Goal: Check status

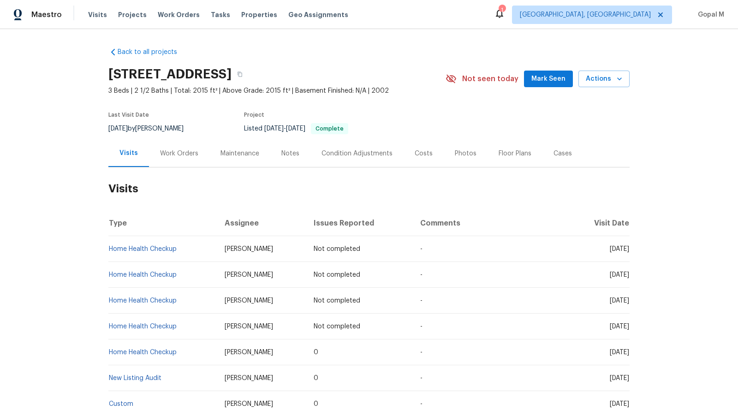
click at [186, 155] on div "Work Orders" at bounding box center [179, 153] width 38 height 9
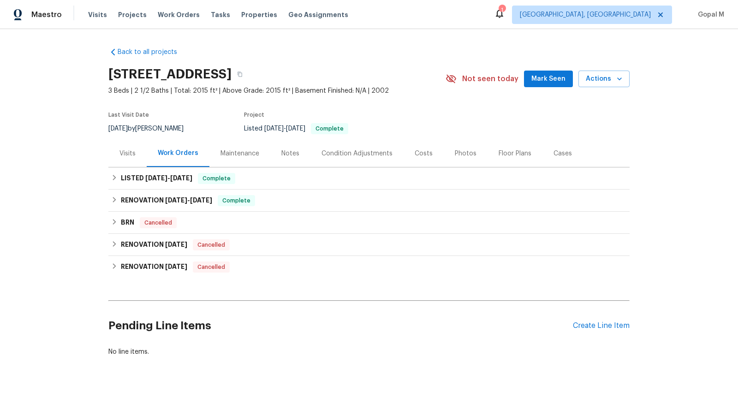
click at [123, 157] on div "Visits" at bounding box center [127, 153] width 16 height 9
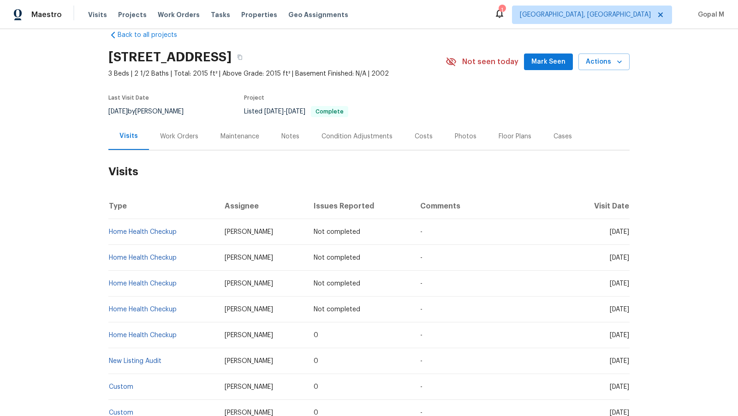
scroll to position [21, 0]
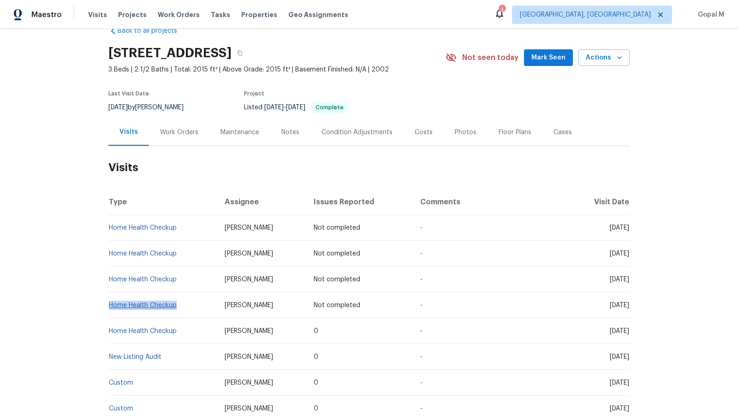
drag, startPoint x: 181, startPoint y: 305, endPoint x: 110, endPoint y: 306, distance: 71.1
click at [110, 306] on td "Home Health Checkup" at bounding box center [162, 306] width 109 height 26
copy link "Home Health Checkup"
drag, startPoint x: 135, startPoint y: 107, endPoint x: 109, endPoint y: 105, distance: 25.5
click at [109, 105] on span "[DATE]" at bounding box center [117, 107] width 19 height 6
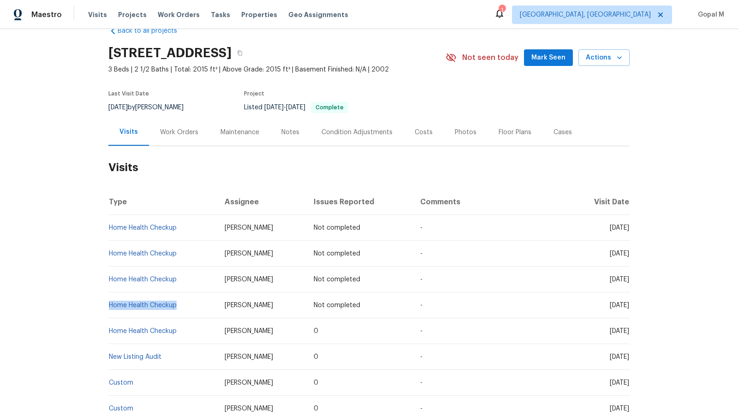
copy span "[DATE]"
click at [175, 131] on div "Work Orders" at bounding box center [179, 132] width 38 height 9
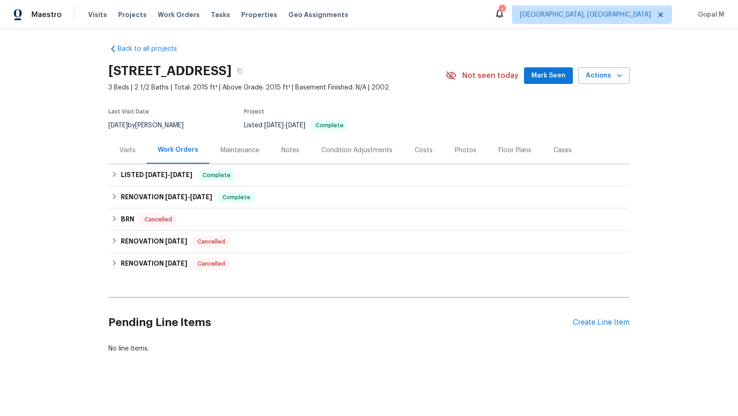
scroll to position [2, 0]
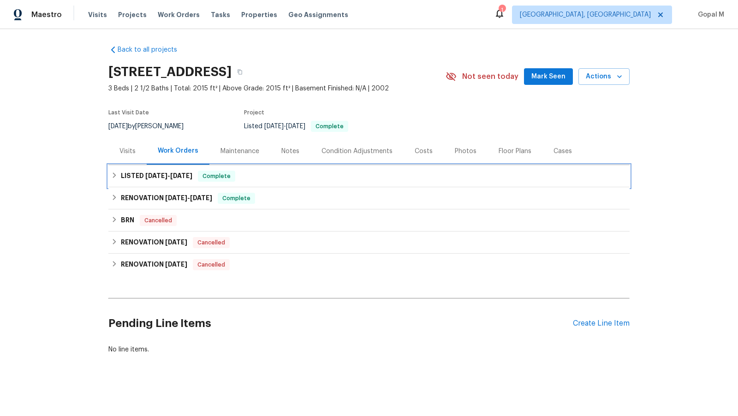
click at [354, 173] on div "LISTED [DATE] - [DATE] Complete" at bounding box center [369, 176] width 516 height 11
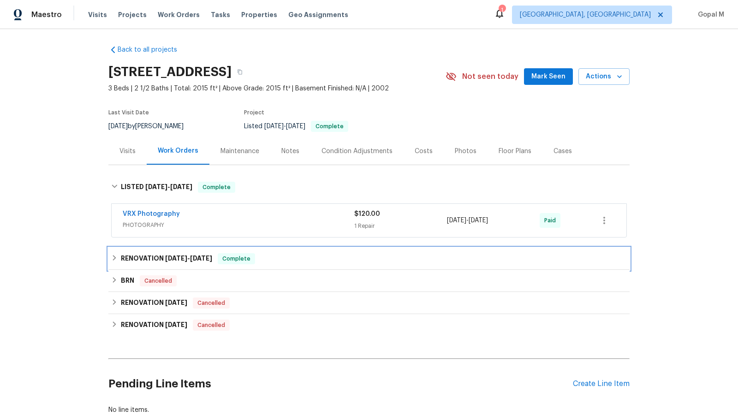
click at [465, 260] on div "RENOVATION [DATE] - [DATE] Complete" at bounding box center [369, 258] width 516 height 11
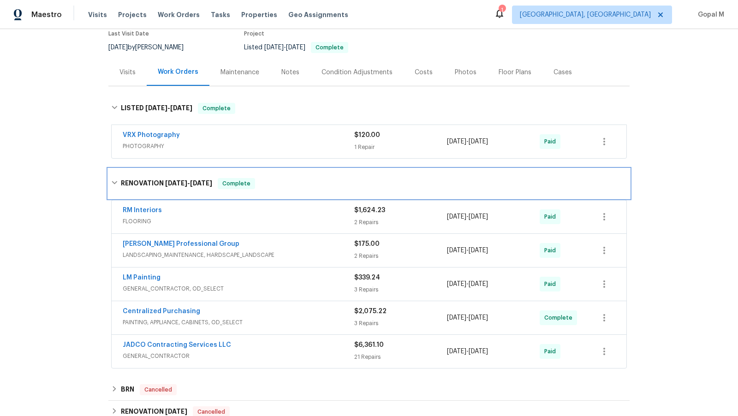
scroll to position [96, 0]
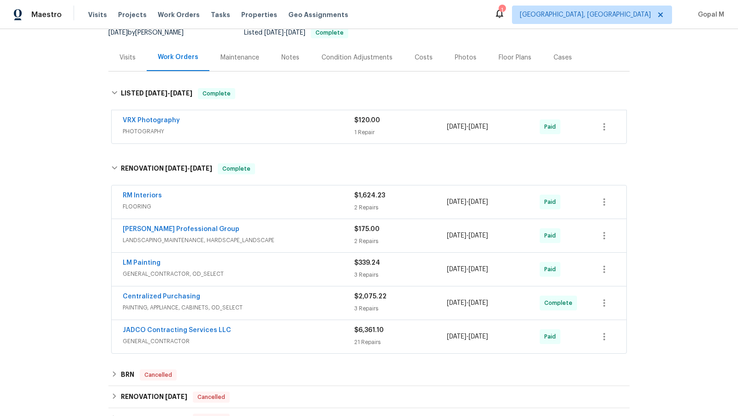
drag, startPoint x: 519, startPoint y: 202, endPoint x: 446, endPoint y: 203, distance: 73.4
click at [446, 203] on div "RM Interiors FLOORING $1,624.23 2 Repairs [DATE] - [DATE] Paid" at bounding box center [358, 202] width 471 height 22
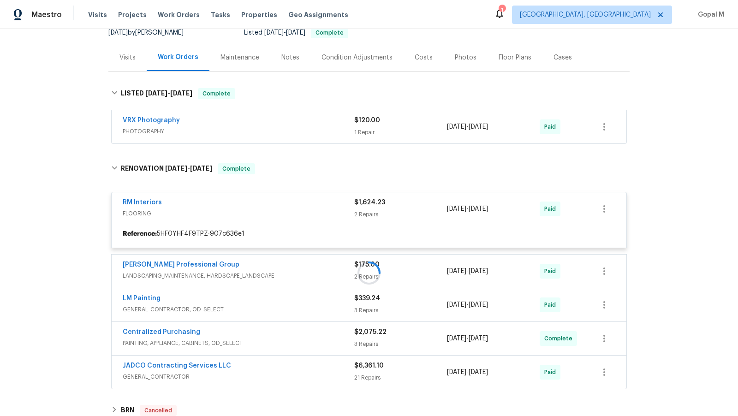
copy div "[DATE] - [DATE]"
